Goal: Information Seeking & Learning: Find specific fact

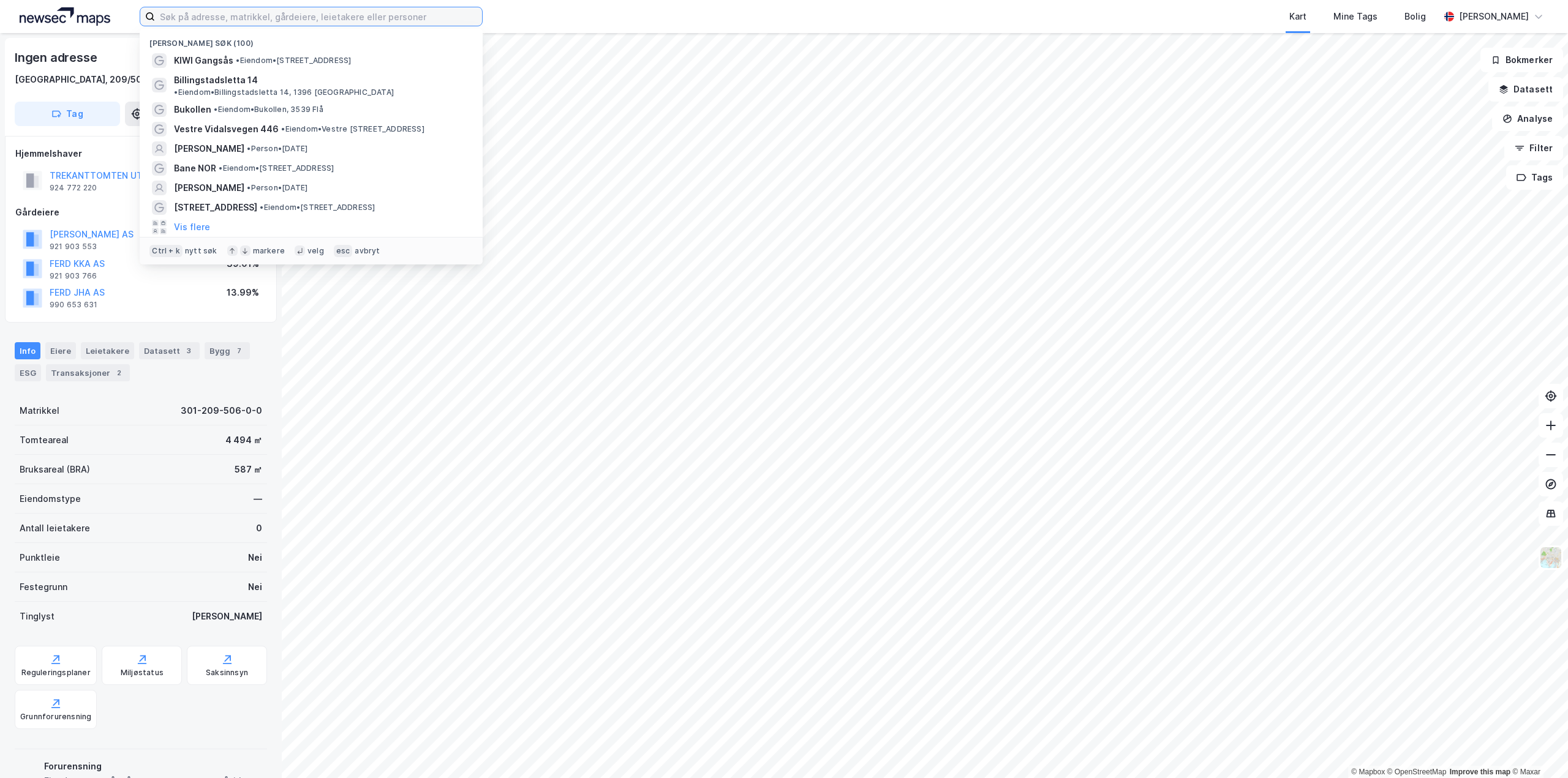
click at [208, 15] on input at bounding box center [318, 16] width 327 height 18
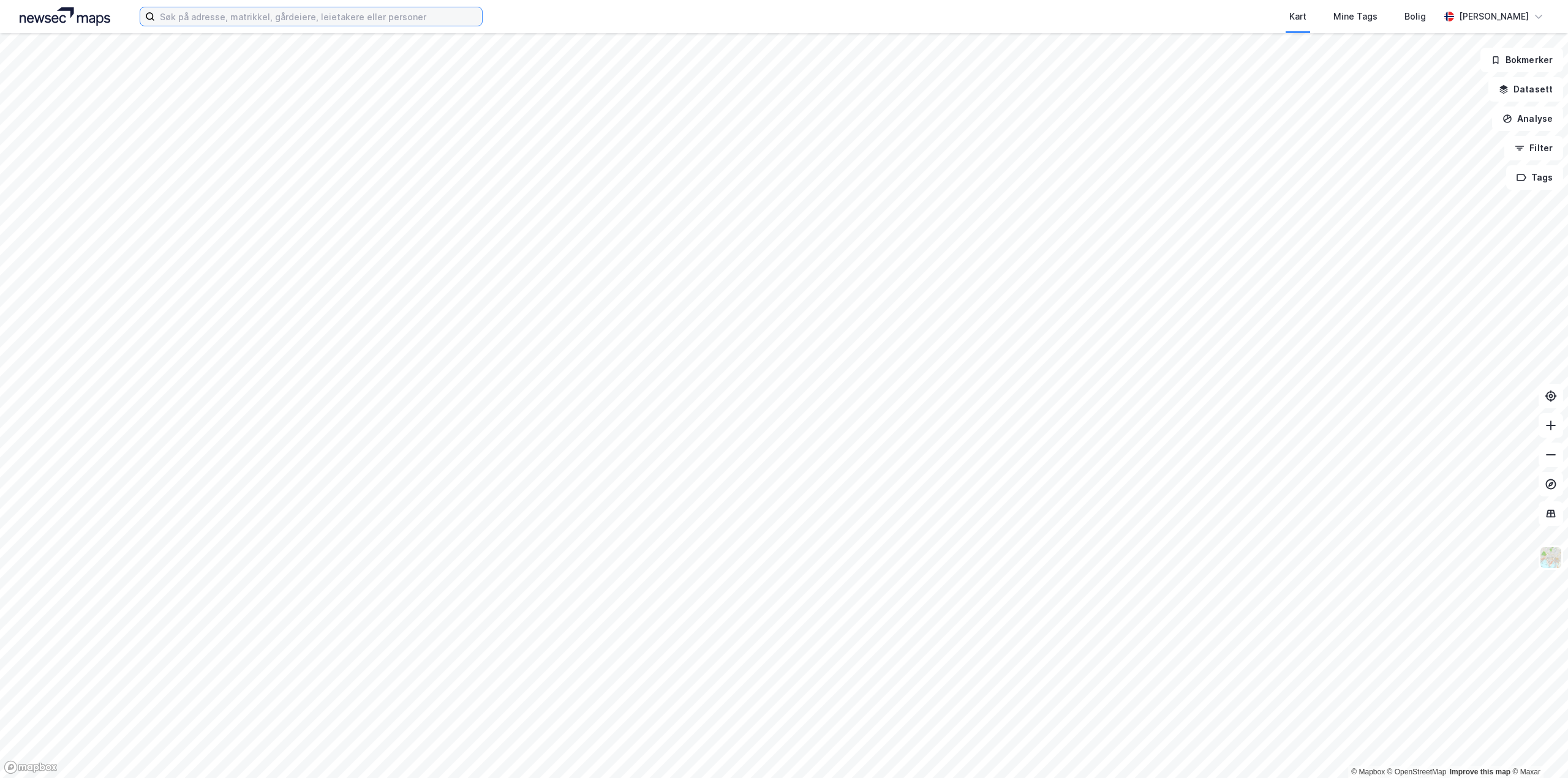
click at [182, 18] on input at bounding box center [318, 16] width 327 height 18
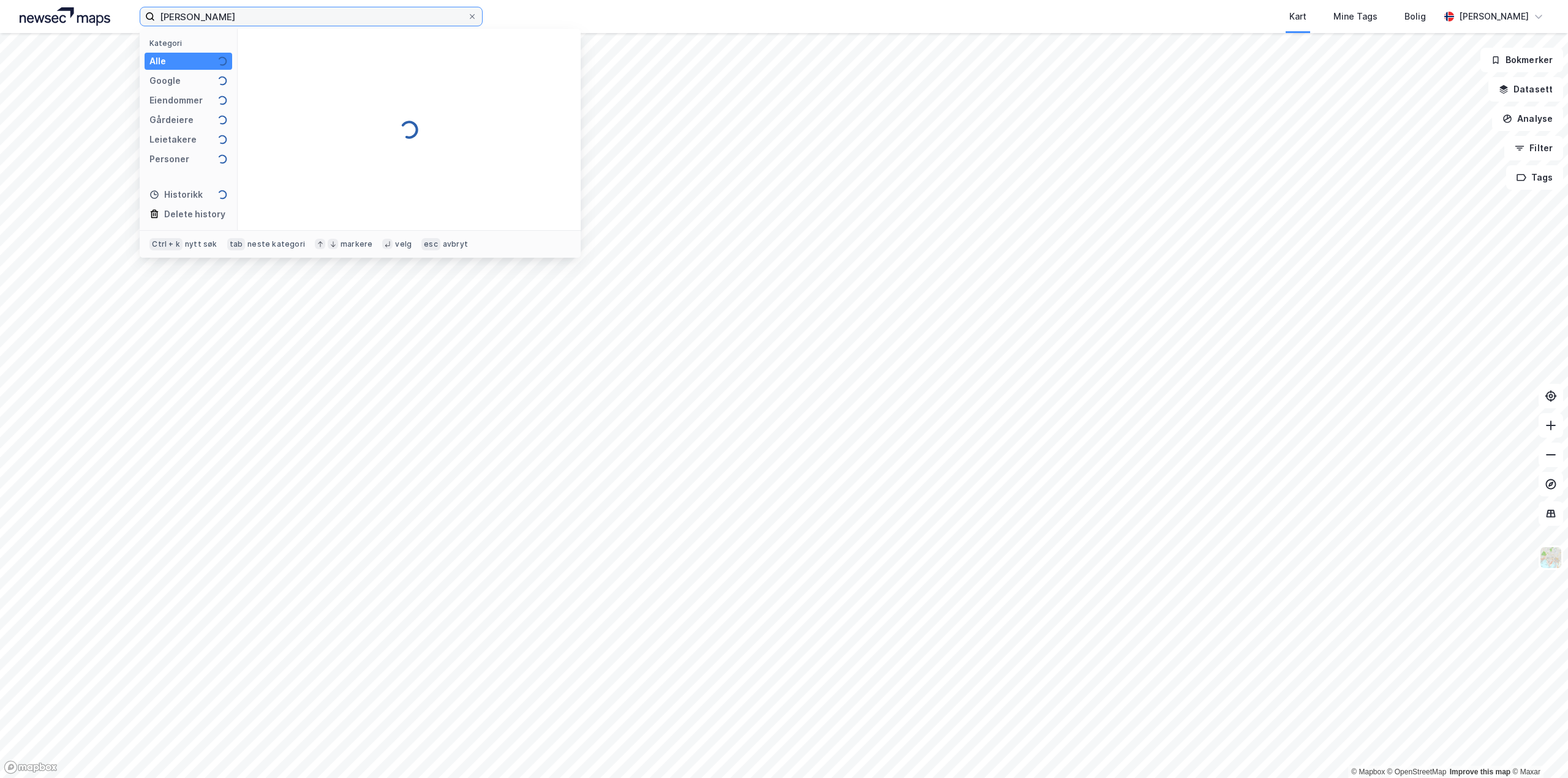
type input "[PERSON_NAME]"
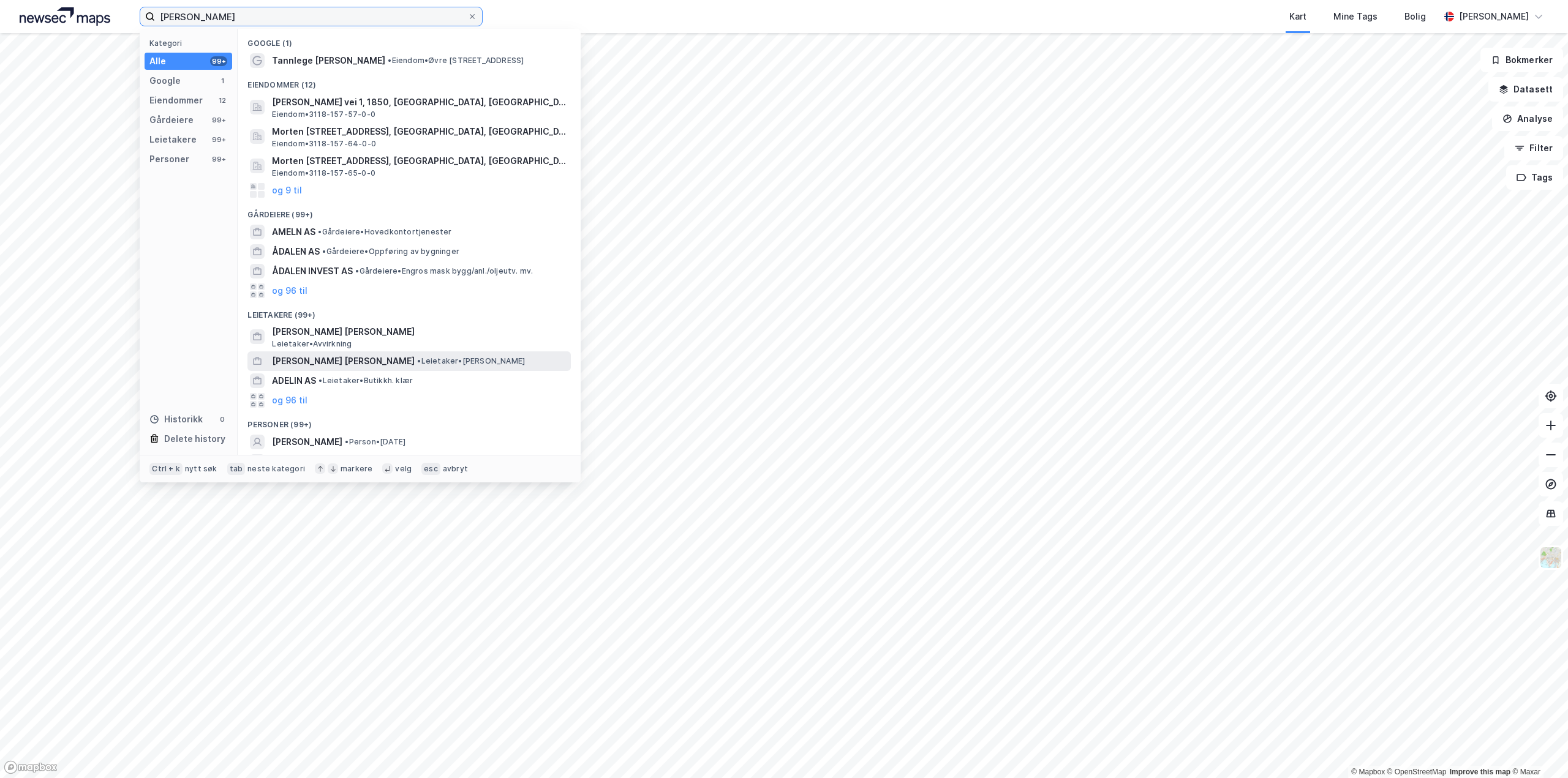
scroll to position [56, 0]
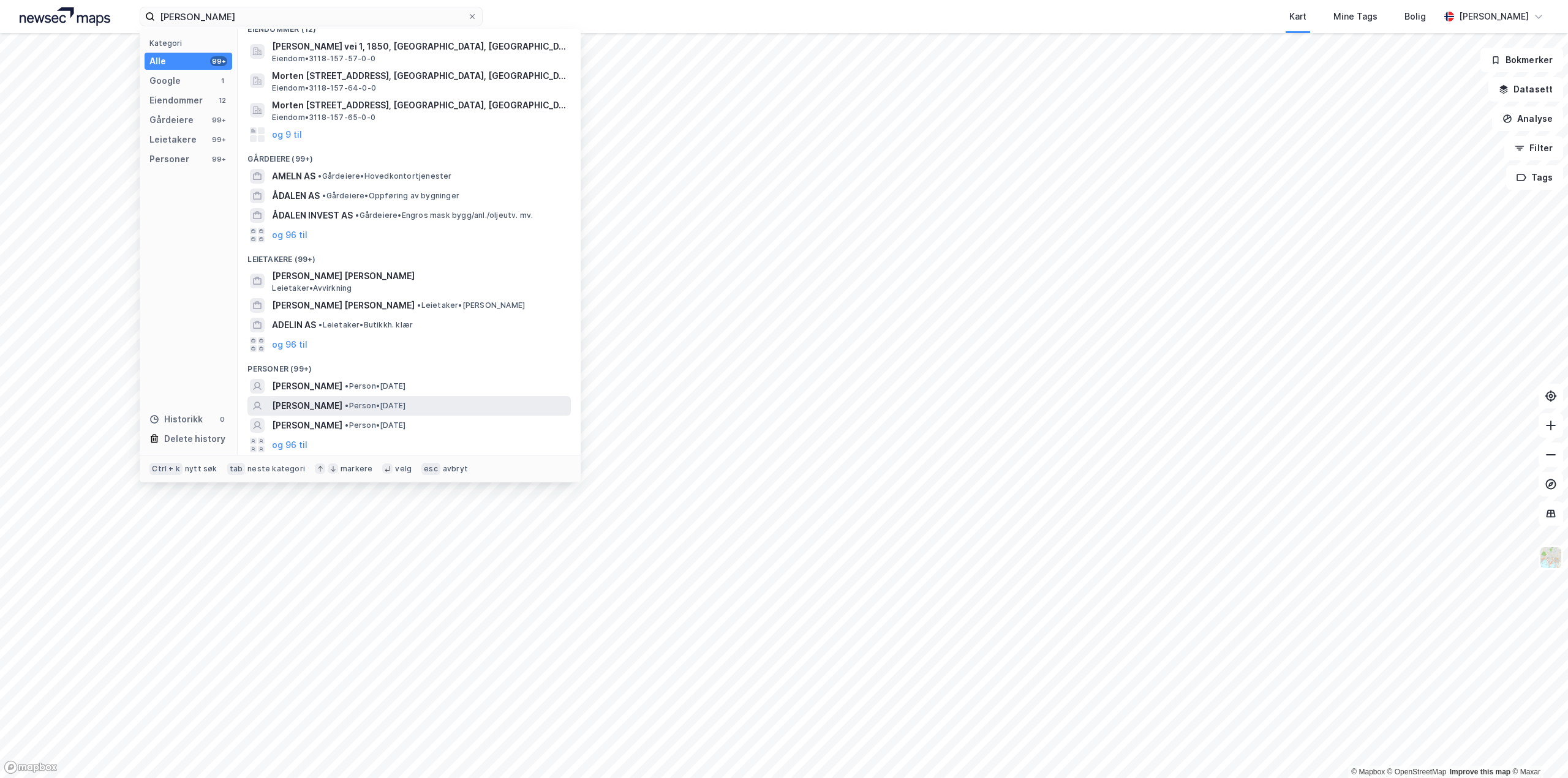
click at [303, 404] on span "[PERSON_NAME]" at bounding box center [307, 405] width 71 height 14
